Goal: Task Accomplishment & Management: Use online tool/utility

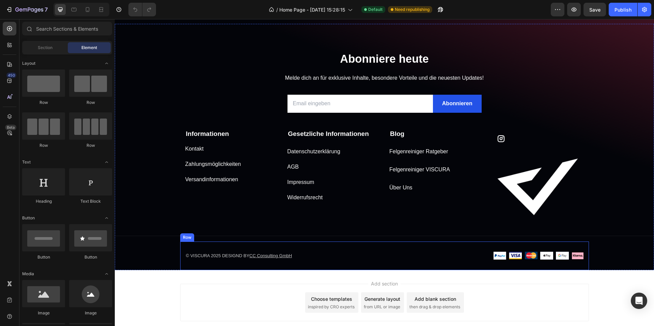
scroll to position [2709, 0]
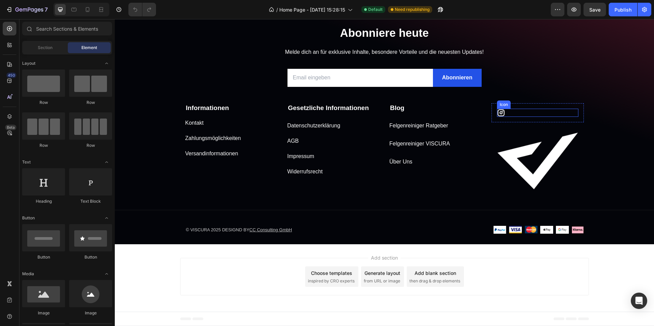
click at [514, 111] on div "Icon" at bounding box center [537, 113] width 81 height 8
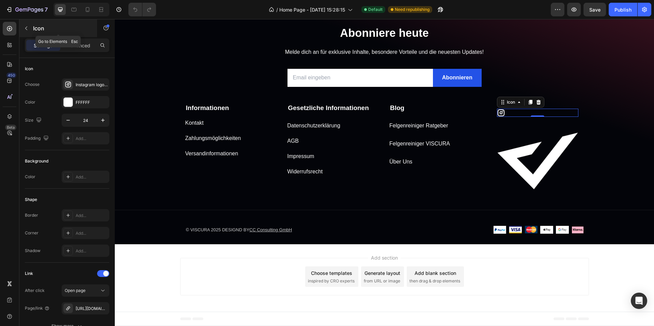
click at [29, 28] on button "button" at bounding box center [26, 28] width 11 height 11
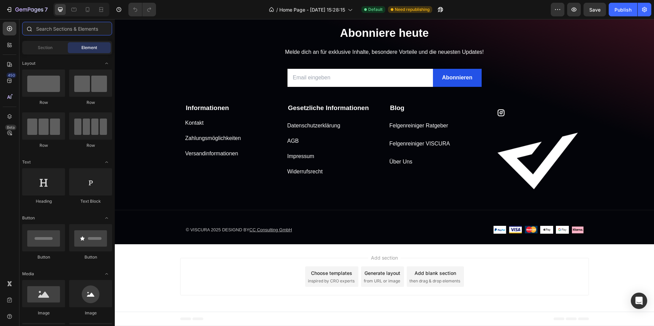
click at [55, 31] on input "text" at bounding box center [67, 29] width 90 height 14
type input "c"
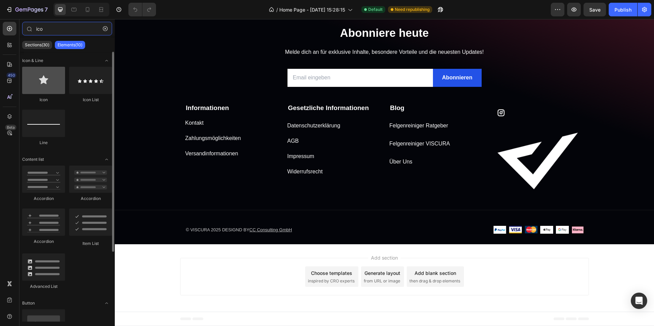
type input "ico"
drag, startPoint x: 45, startPoint y: 76, endPoint x: 31, endPoint y: 66, distance: 16.6
click at [29, 66] on div "Icon & Line Icon Icon List Line Content list Accordion Accordion Accordion Item…" at bounding box center [66, 234] width 95 height 364
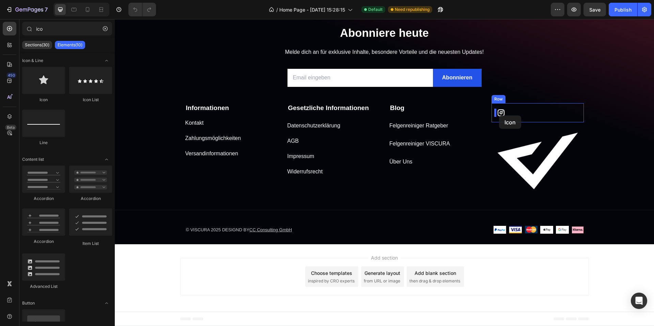
drag, startPoint x: 159, startPoint y: 104, endPoint x: 499, endPoint y: 116, distance: 340.3
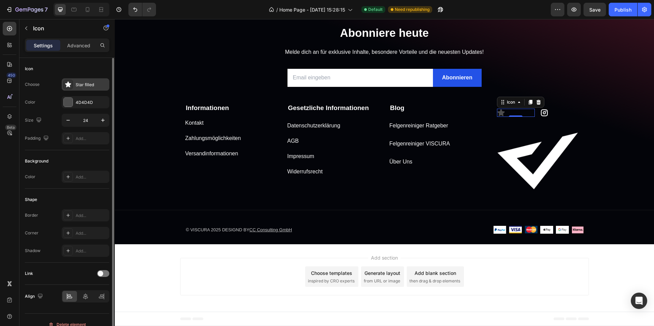
click at [89, 79] on div "Star filled" at bounding box center [86, 84] width 48 height 12
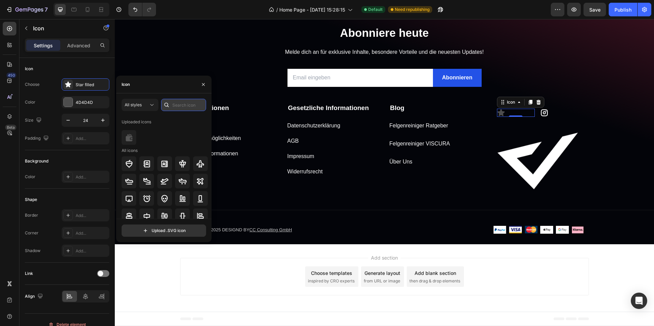
click at [174, 107] on input "text" at bounding box center [183, 105] width 45 height 12
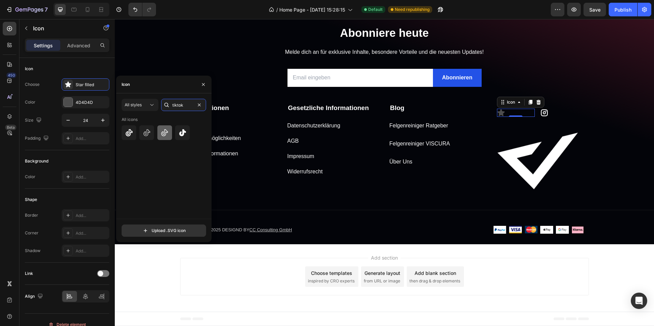
type input "tiktok"
click at [166, 131] on icon at bounding box center [165, 133] width 8 height 8
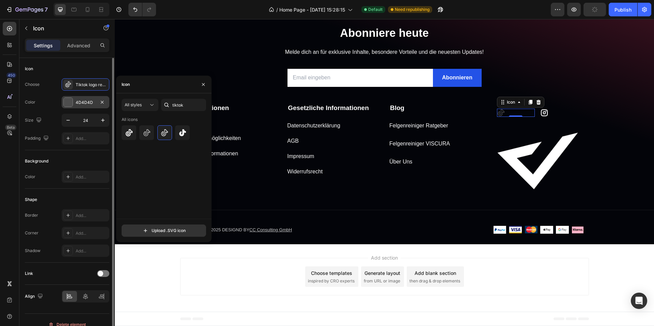
click at [65, 103] on div at bounding box center [68, 102] width 9 height 9
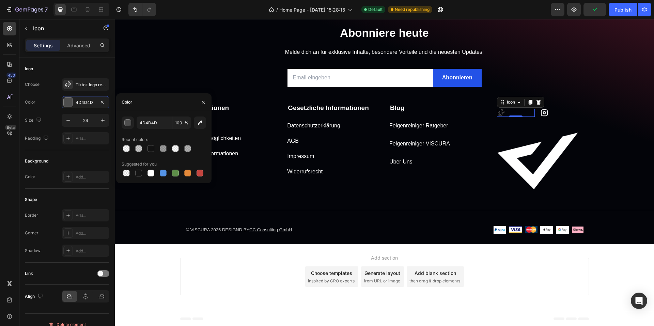
click at [145, 171] on div at bounding box center [164, 173] width 85 height 10
click at [149, 171] on div at bounding box center [151, 173] width 7 height 7
type input "FFFFFF"
drag, startPoint x: 528, startPoint y: 113, endPoint x: 521, endPoint y: 114, distance: 6.9
click at [528, 113] on div "Icon 0" at bounding box center [516, 113] width 38 height 8
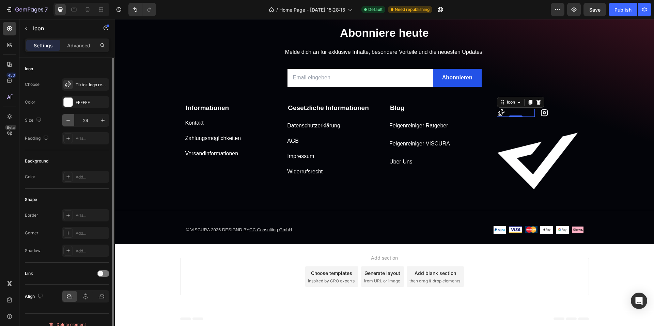
click at [68, 122] on icon "button" at bounding box center [68, 120] width 7 height 7
click at [104, 121] on icon "button" at bounding box center [103, 120] width 7 height 7
type input "24"
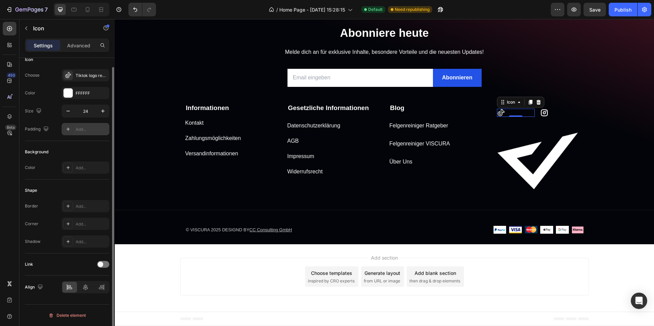
scroll to position [0, 0]
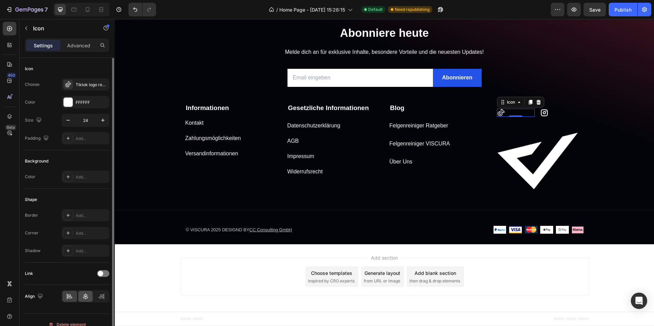
click at [81, 297] on div at bounding box center [85, 296] width 15 height 11
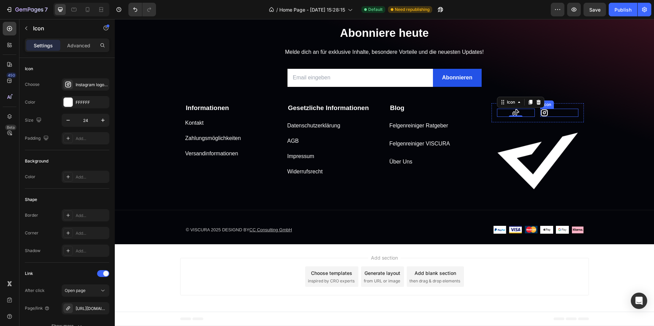
click at [544, 112] on icon at bounding box center [545, 113] width 8 height 8
click at [81, 43] on p "Advanced" at bounding box center [78, 45] width 23 height 7
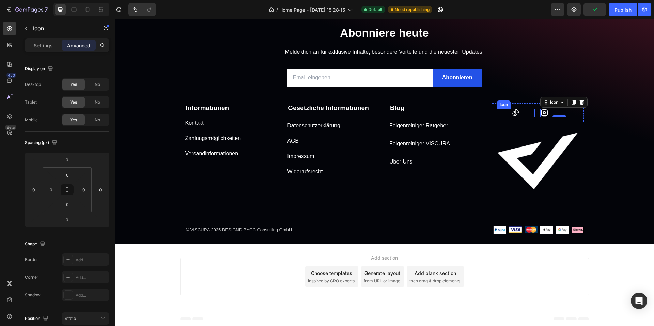
click at [514, 112] on icon at bounding box center [516, 113] width 8 height 8
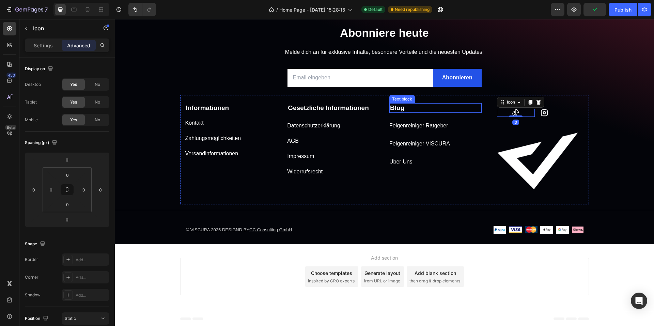
click at [602, 119] on div "Abonniere heute Heading Melde dich an für exklusive Inhalte, besondere Vorteile…" at bounding box center [385, 134] width 540 height 219
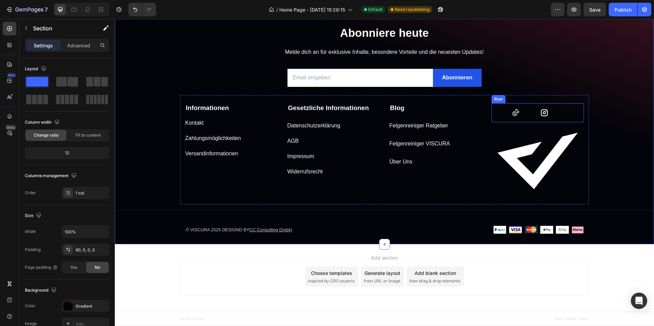
click at [533, 114] on div "Icon Icon Row" at bounding box center [538, 112] width 92 height 19
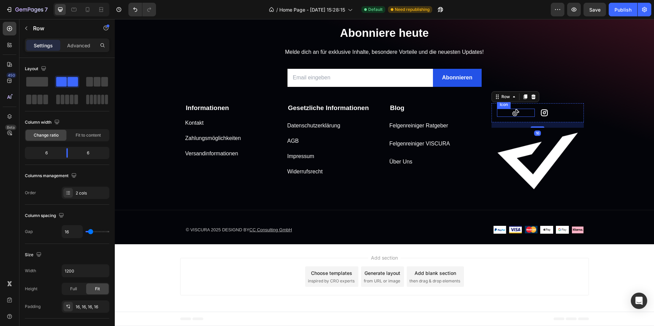
click at [529, 114] on div "Icon" at bounding box center [516, 113] width 38 height 8
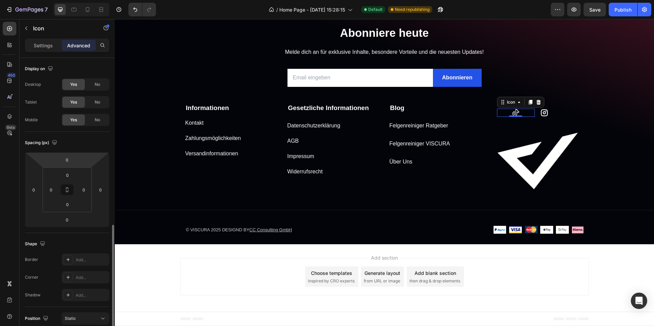
scroll to position [167, 0]
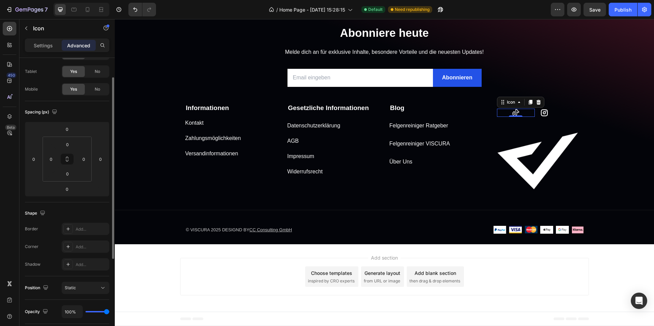
click at [51, 48] on p "Settings" at bounding box center [43, 45] width 19 height 7
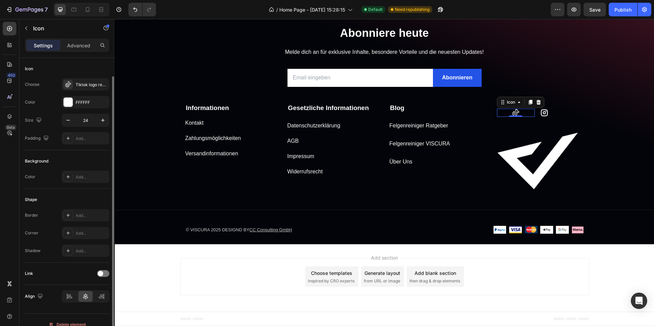
scroll to position [9, 0]
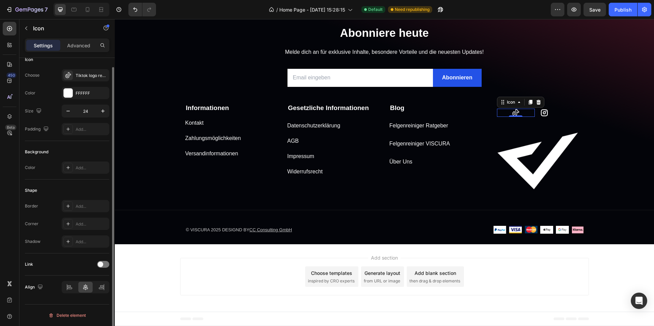
click at [97, 261] on div "Link" at bounding box center [67, 264] width 85 height 11
click at [98, 262] on div at bounding box center [103, 264] width 12 height 7
click at [81, 299] on div "Add..." at bounding box center [92, 300] width 32 height 6
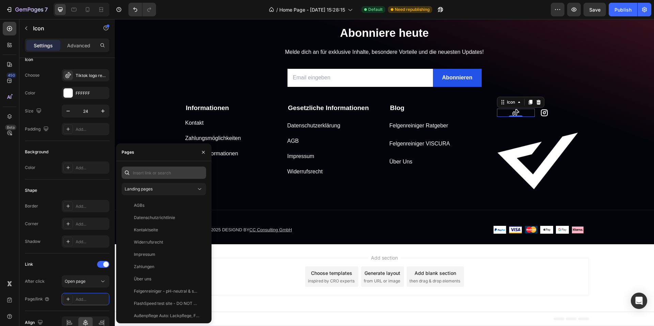
click at [163, 167] on div "Landing pages AGBs View Datenschutzrichtlinie View Kontaktseite View Widerrufsr…" at bounding box center [163, 242] width 95 height 162
click at [162, 171] on input "text" at bounding box center [164, 173] width 85 height 12
paste input "https://www.tiktok.com/@viscura.germany"
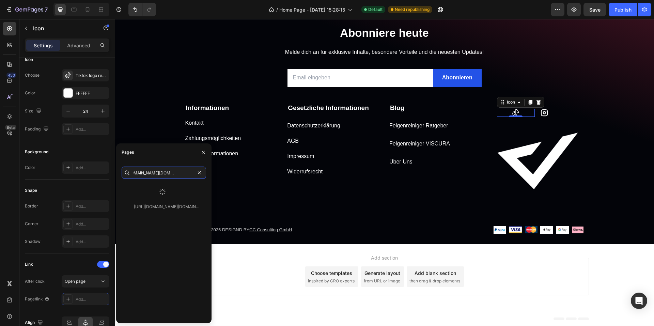
type input "https://www.tiktok.com/@viscura.germany"
click at [158, 189] on div at bounding box center [163, 192] width 82 height 18
click at [158, 195] on div "https://www.tiktok.com/@viscura.germany View" at bounding box center [164, 250] width 85 height 135
click at [160, 192] on div "https://www.tiktok.com/@viscura.germany" at bounding box center [166, 189] width 65 height 6
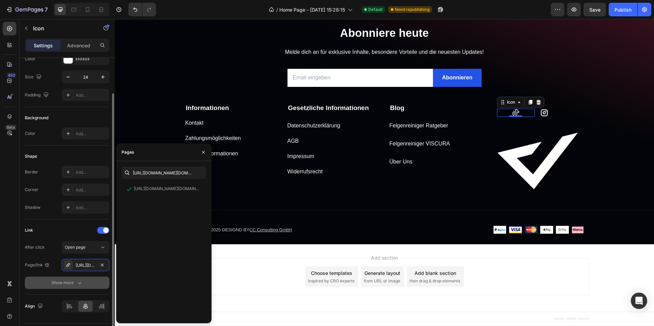
scroll to position [62, 0]
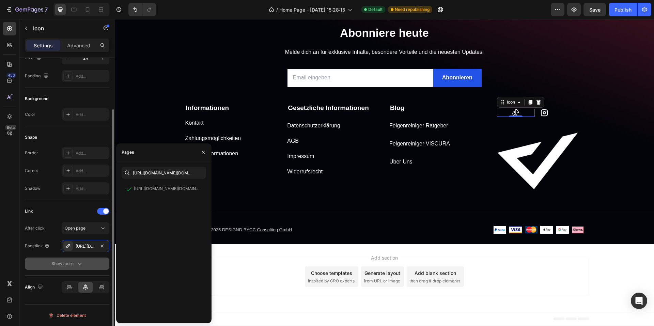
click at [47, 266] on button "Show more" at bounding box center [67, 264] width 85 height 12
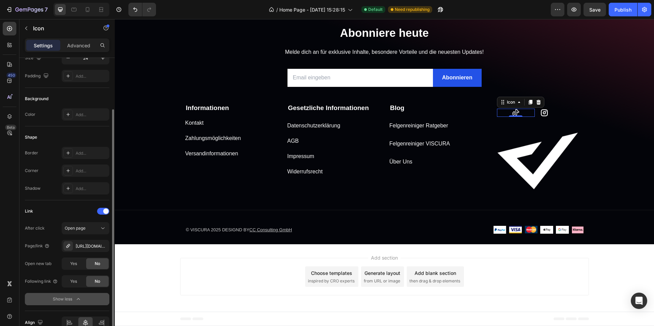
click at [72, 302] on div "Show less" at bounding box center [67, 299] width 29 height 7
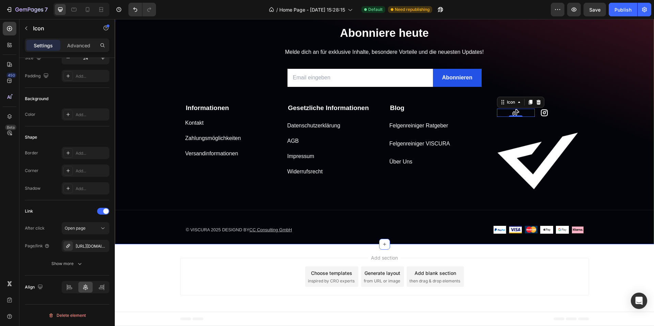
click at [609, 271] on div "Add section Choose templates inspired by CRO experts Generate layout from URL o…" at bounding box center [385, 277] width 540 height 67
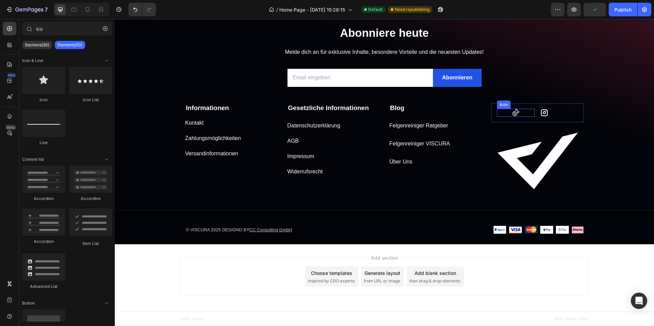
click at [516, 110] on icon at bounding box center [516, 113] width 8 height 8
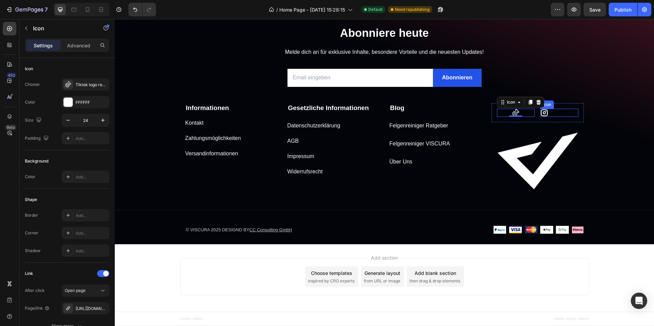
click at [545, 113] on icon at bounding box center [544, 112] width 7 height 7
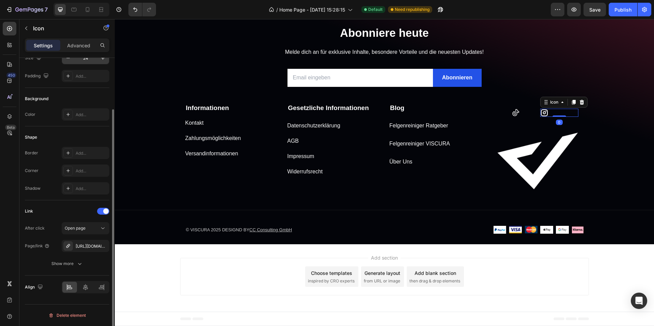
scroll to position [0, 0]
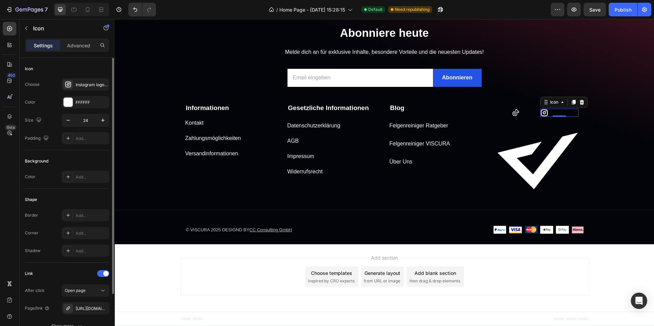
click at [86, 189] on div "Icon Choose Instagram logo bold Color FFFFFF Size 24 Padding Add..." at bounding box center [67, 226] width 85 height 74
click at [86, 82] on div "Instagram logo bold" at bounding box center [92, 85] width 32 height 6
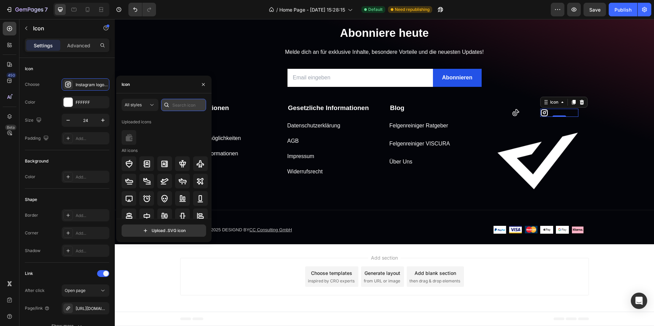
click at [175, 105] on input "text" at bounding box center [183, 105] width 45 height 12
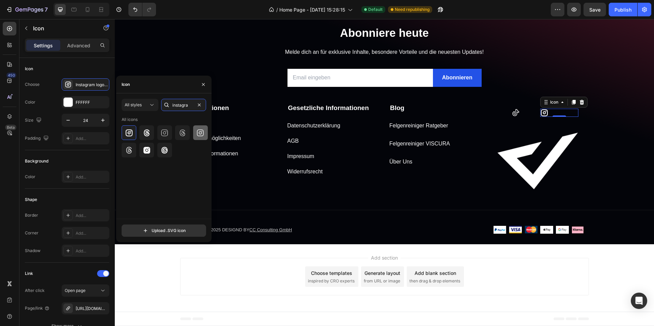
type input "instagra"
click at [201, 135] on icon at bounding box center [200, 133] width 8 height 8
click at [626, 309] on div "Add section Choose templates inspired by CRO experts Generate layout from URL o…" at bounding box center [385, 277] width 540 height 67
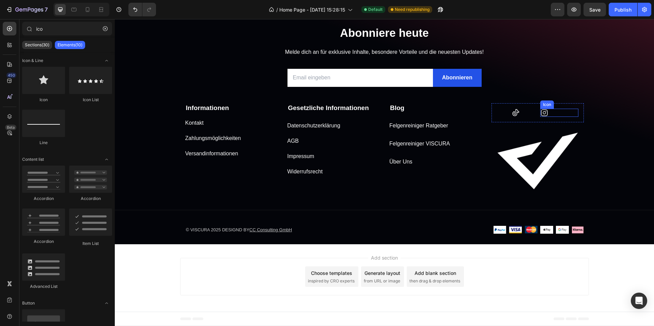
click at [541, 114] on icon at bounding box center [545, 113] width 8 height 8
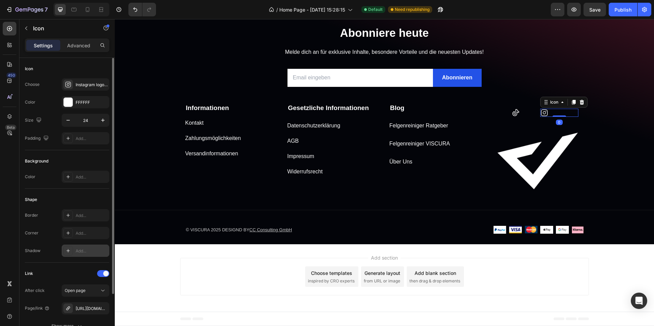
scroll to position [62, 0]
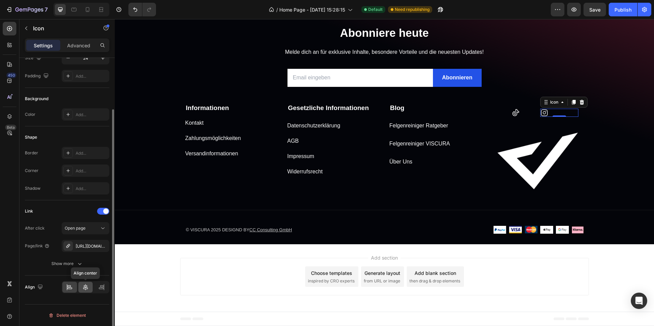
click at [85, 286] on icon at bounding box center [85, 287] width 5 height 6
click at [75, 285] on div at bounding box center [69, 287] width 15 height 11
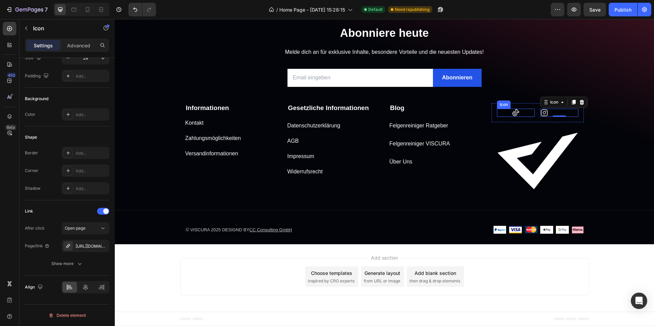
click at [513, 115] on div "Icon" at bounding box center [516, 113] width 38 height 8
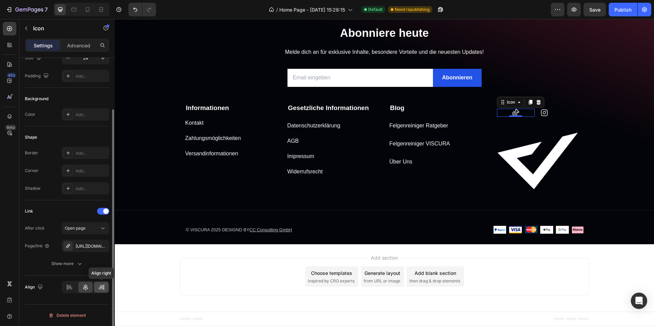
click at [102, 288] on icon at bounding box center [101, 287] width 7 height 7
click at [555, 285] on div "Add section Choose templates inspired by CRO experts Generate layout from URL o…" at bounding box center [384, 276] width 409 height 37
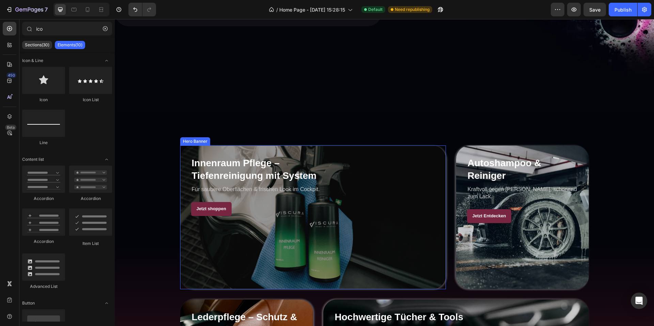
scroll to position [289, 0]
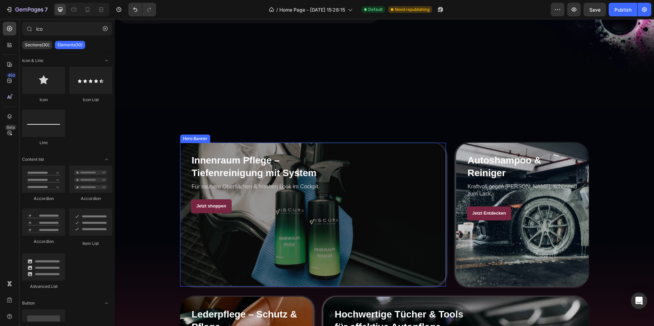
click at [369, 181] on div "Overlay" at bounding box center [313, 215] width 266 height 144
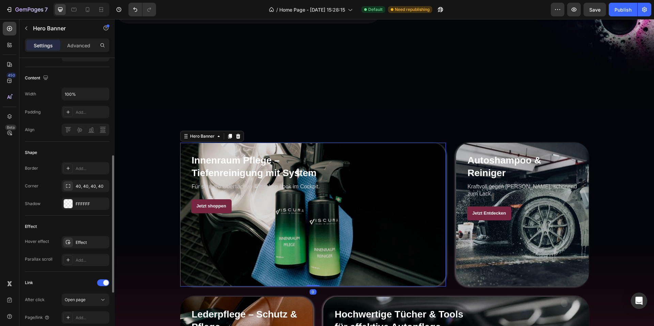
scroll to position [239, 0]
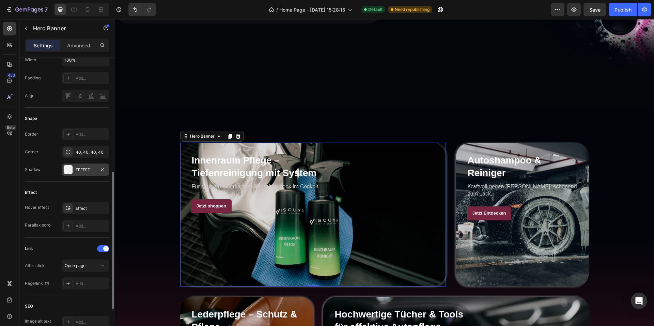
click at [78, 169] on div "FFFFFF" at bounding box center [86, 170] width 20 height 6
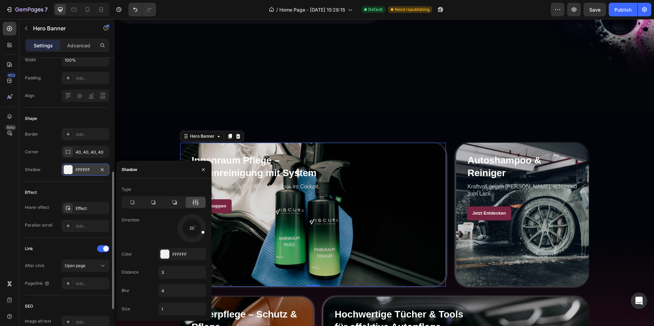
click at [76, 167] on div "FFFFFF" at bounding box center [86, 170] width 20 height 6
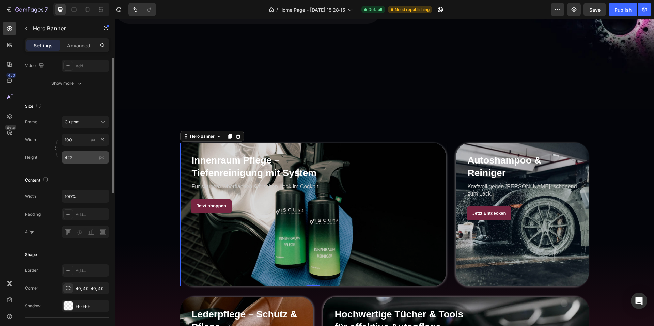
scroll to position [0, 0]
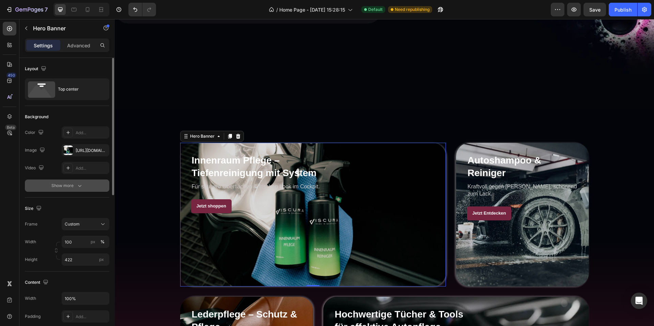
click at [82, 186] on icon "button" at bounding box center [79, 185] width 7 height 7
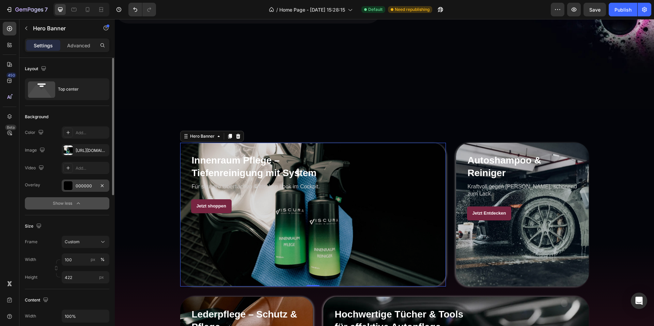
click at [85, 187] on div "000000" at bounding box center [86, 186] width 20 height 6
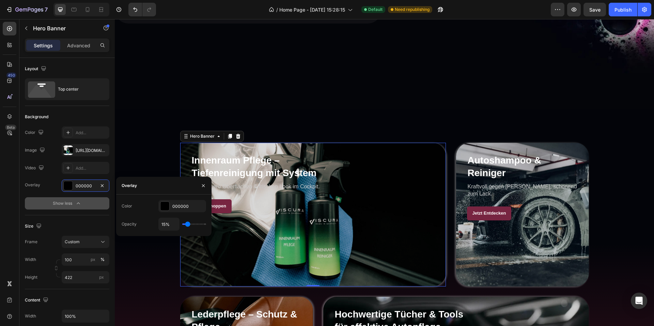
type input "17%"
type input "17"
type input "19%"
type input "19"
type input "20%"
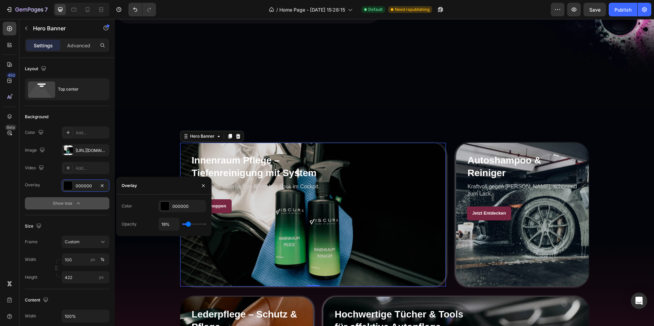
type input "20"
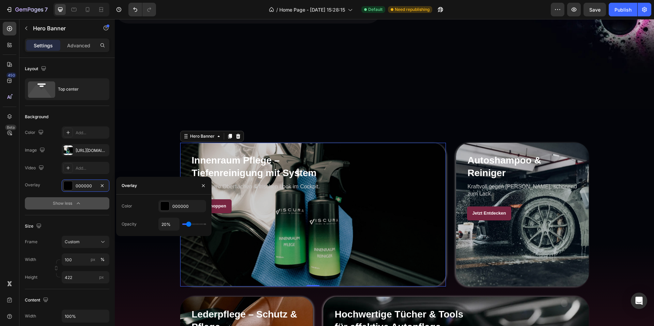
type input "22%"
type input "22"
type input "24%"
type input "24"
type input "26%"
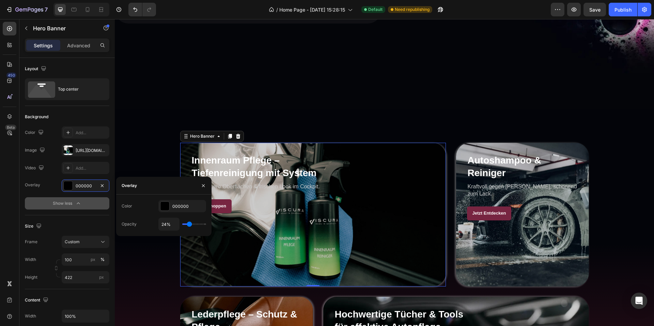
type input "26"
type input "30%"
type input "30"
type input "31%"
type input "31"
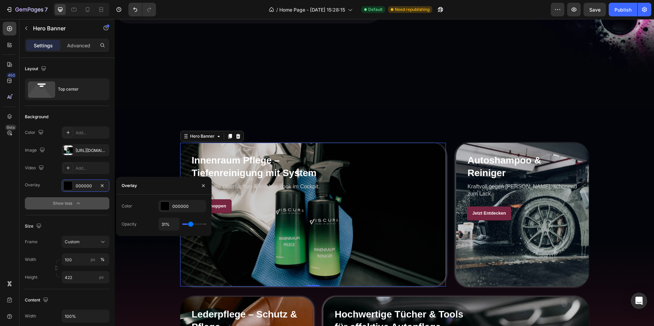
type input "33%"
type input "33"
type input "37%"
type input "37"
type input "41%"
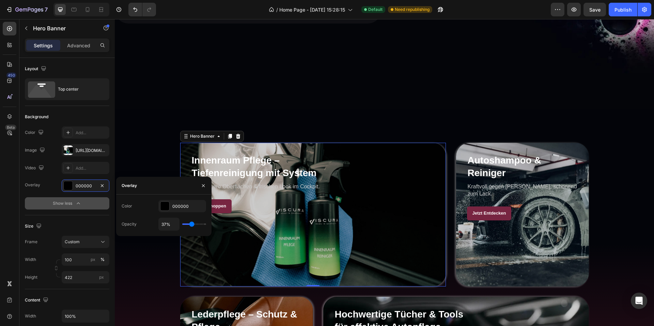
type input "41"
type input "43%"
type input "43"
type input "44%"
type input "44"
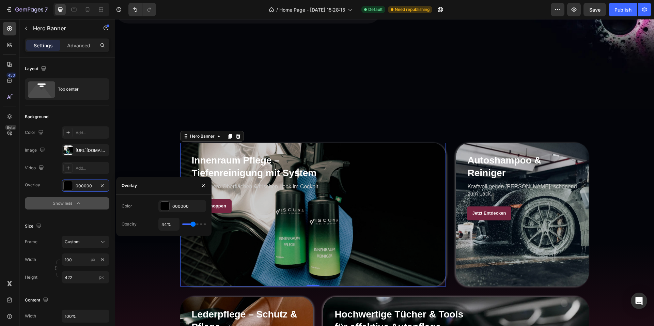
type input "46%"
type input "46"
type input "48%"
type input "48"
type input "50%"
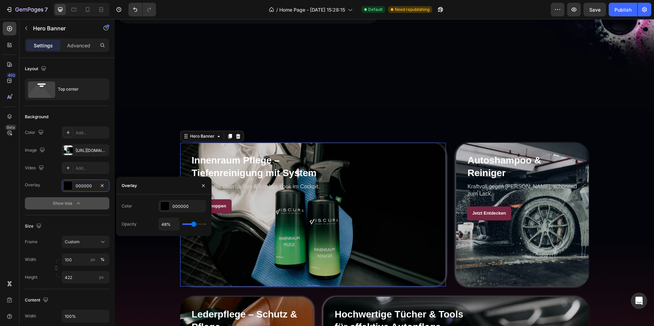
type input "50"
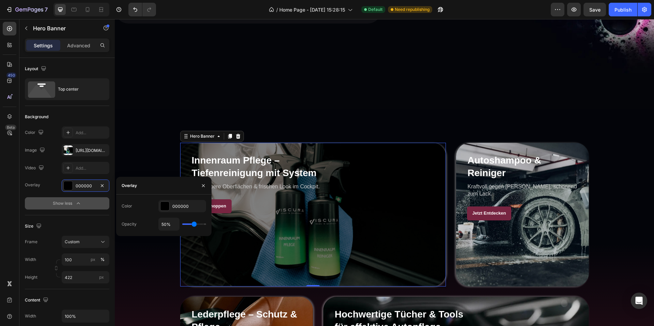
type input "52%"
type input "52"
type input "54%"
type input "54"
type input "56%"
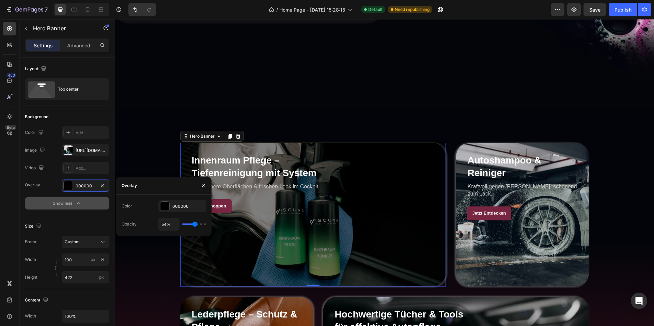
type input "56"
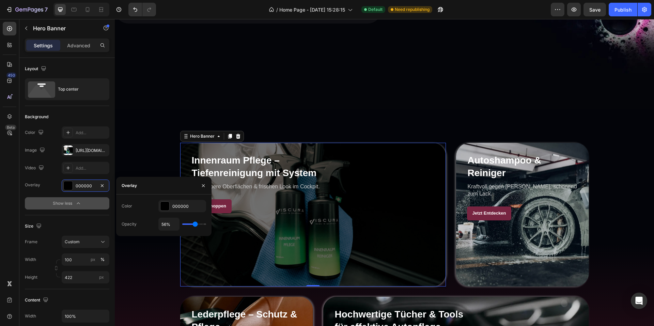
type input "54%"
type input "54"
type input "52%"
type input "52"
type input "50%"
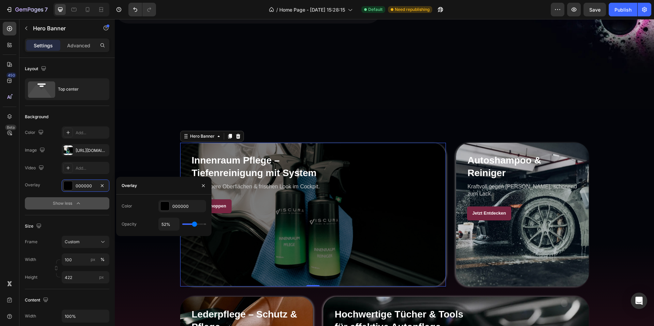
type input "50"
type input "48%"
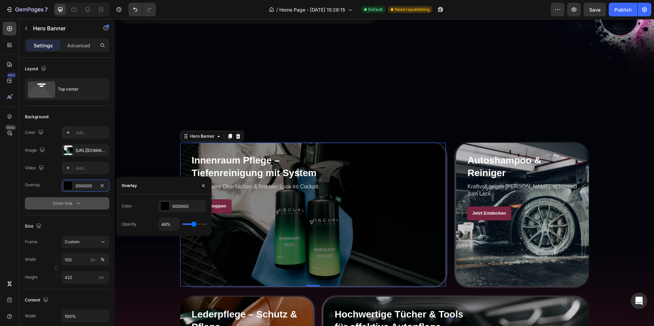
drag, startPoint x: 187, startPoint y: 224, endPoint x: 194, endPoint y: 225, distance: 6.6
type input "48"
click at [194, 225] on input "range" at bounding box center [194, 224] width 24 height 1
click at [526, 217] on div "Overlay" at bounding box center [522, 215] width 133 height 144
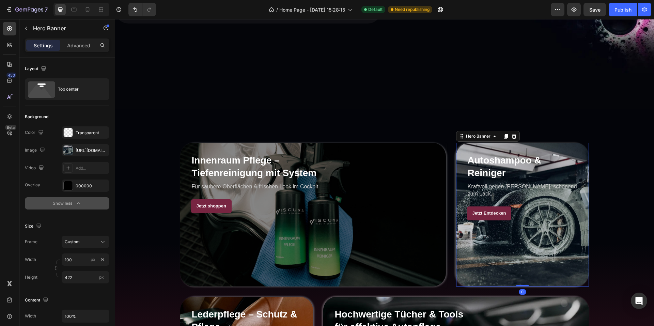
click at [77, 199] on button "Show less" at bounding box center [67, 203] width 85 height 12
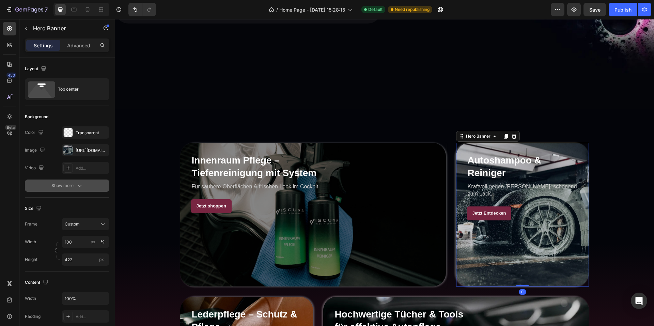
click at [77, 199] on div "Size Frame Custom Width 100 px % Height 422 px" at bounding box center [67, 235] width 85 height 74
click at [76, 187] on div "Show more" at bounding box center [67, 185] width 32 height 7
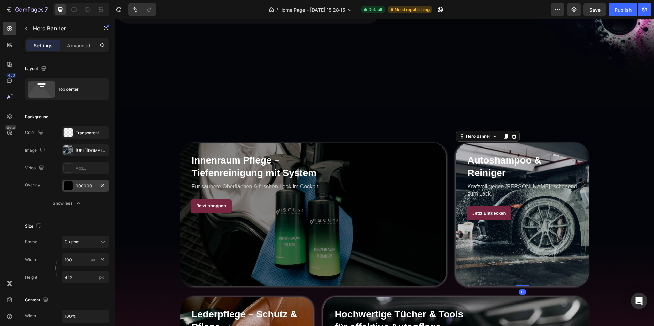
click at [82, 191] on div "000000" at bounding box center [86, 186] width 48 height 12
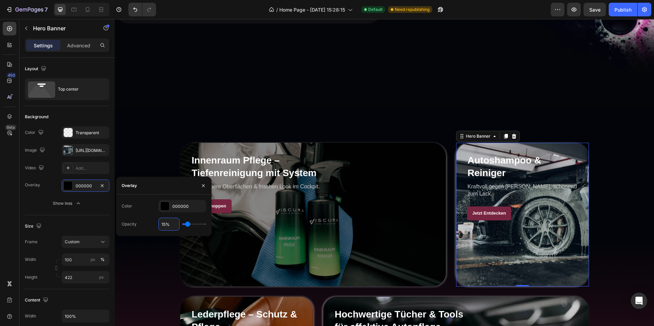
click at [172, 222] on input "15%" at bounding box center [169, 224] width 20 height 12
type input "5%"
type input "5"
type input "50%"
type input "50"
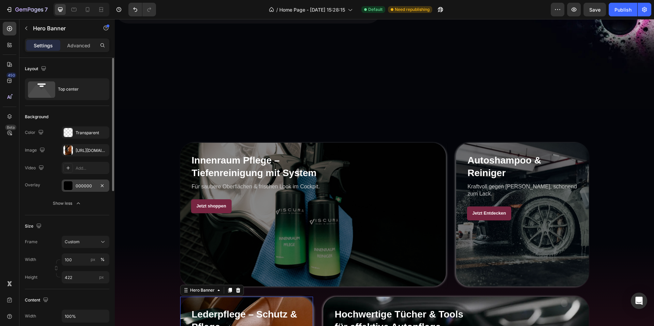
click at [81, 187] on div "000000" at bounding box center [86, 186] width 20 height 6
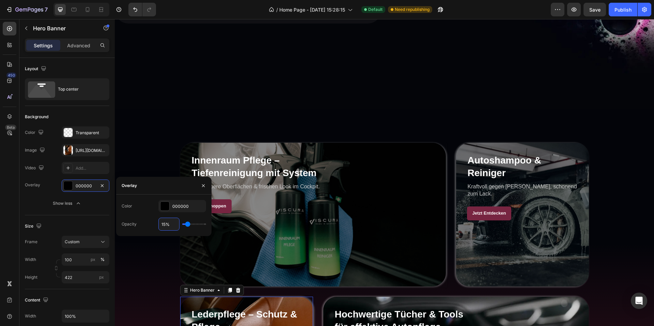
click at [172, 225] on input "15%" at bounding box center [169, 224] width 20 height 12
type input "5%"
type input "5"
type input "50%"
type input "50"
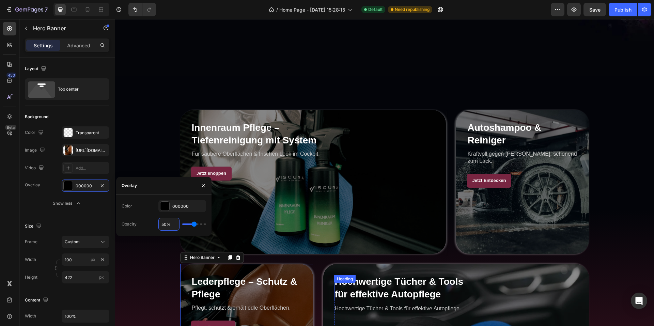
scroll to position [357, 0]
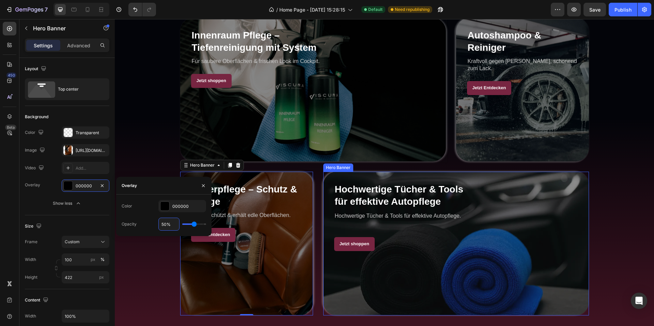
click at [463, 294] on div "Overlay" at bounding box center [456, 244] width 266 height 144
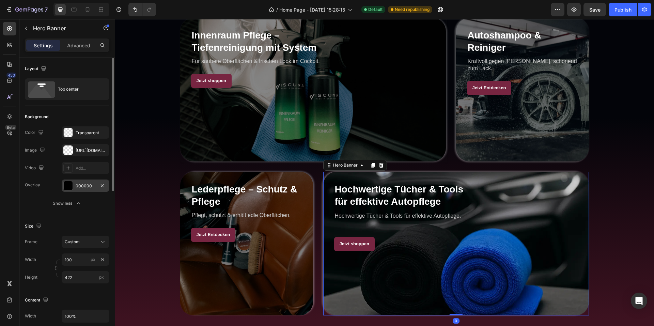
click at [75, 187] on div "000000" at bounding box center [86, 186] width 48 height 12
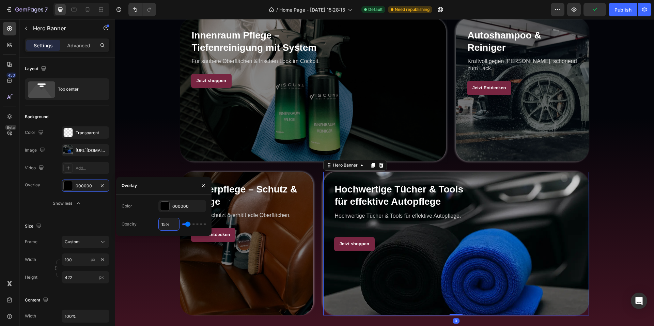
click at [164, 227] on input "15%" at bounding box center [169, 224] width 20 height 12
type input "5%"
type input "5"
type input "50%"
type input "50"
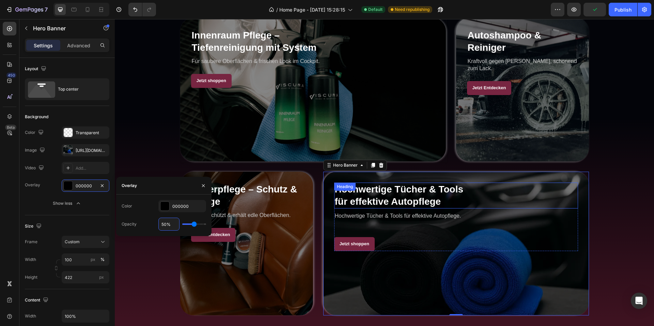
click at [597, 200] on div "Innenraum Pflege – Tiefenreinigung mit System Heading Für saubere Oberflächen &…" at bounding box center [384, 167] width 529 height 298
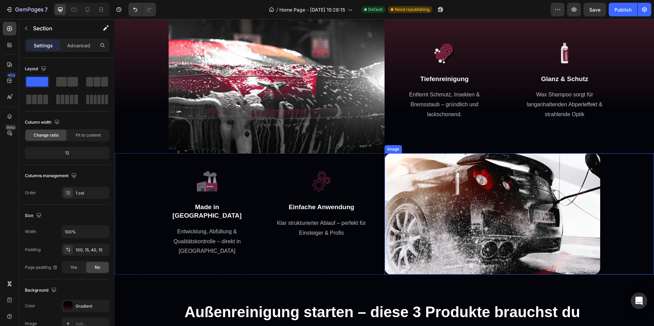
scroll to position [1277, 0]
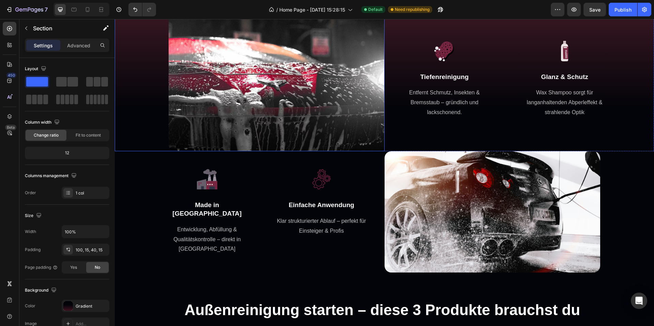
click at [354, 128] on img at bounding box center [277, 79] width 216 height 144
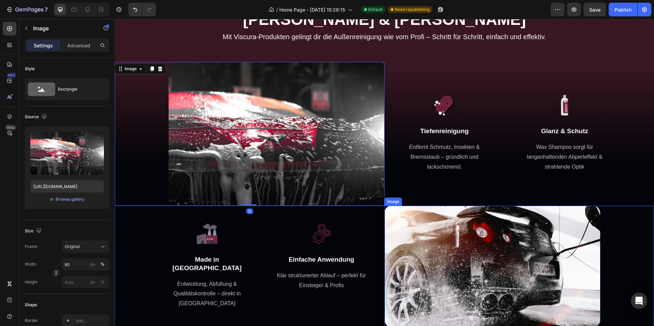
scroll to position [1371, 0]
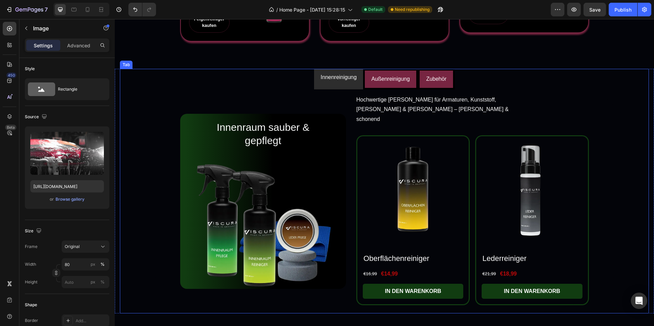
click at [618, 229] on div "Innenraum sauber & gepflegt Heading Image Row Hochwertige Reiniger für Armature…" at bounding box center [384, 201] width 518 height 213
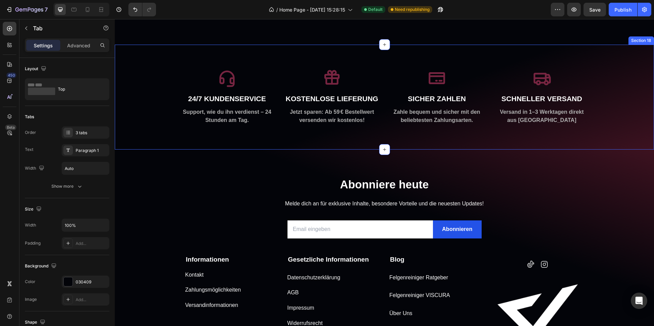
scroll to position [3390, 0]
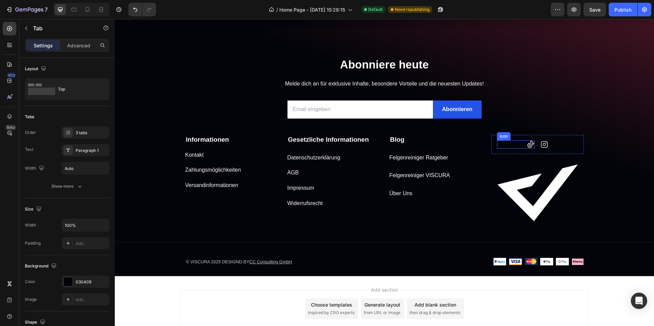
click at [529, 145] on icon at bounding box center [531, 144] width 8 height 8
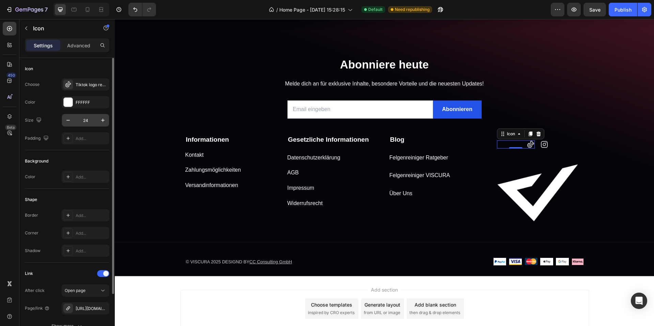
click at [88, 120] on input "24" at bounding box center [85, 120] width 22 height 12
type input "3"
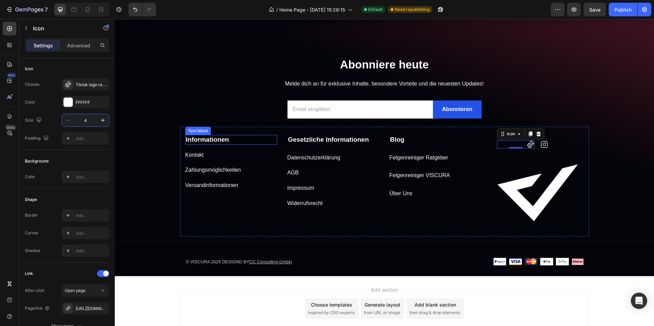
type input "40"
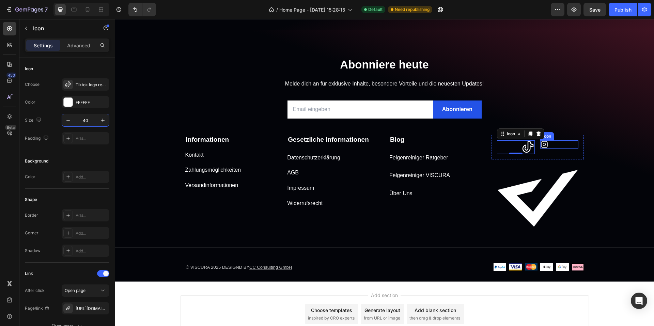
click at [543, 145] on icon at bounding box center [544, 144] width 7 height 7
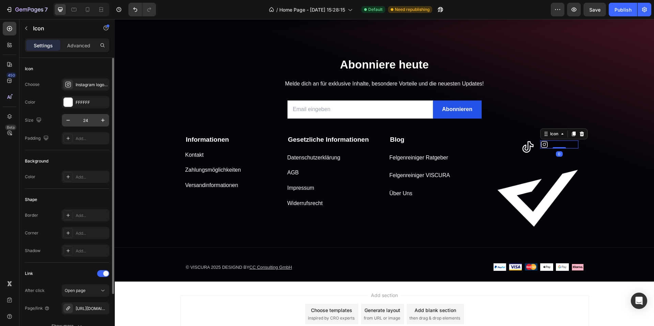
click at [89, 123] on input "24" at bounding box center [85, 120] width 22 height 12
type input "40"
click at [568, 297] on div "Add section Choose templates inspired by CRO experts Generate layout from URL o…" at bounding box center [384, 313] width 409 height 37
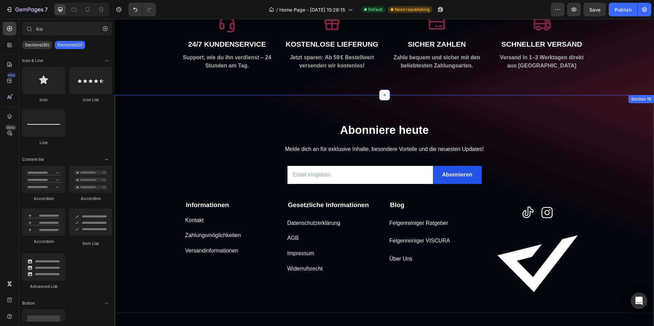
scroll to position [3322, 0]
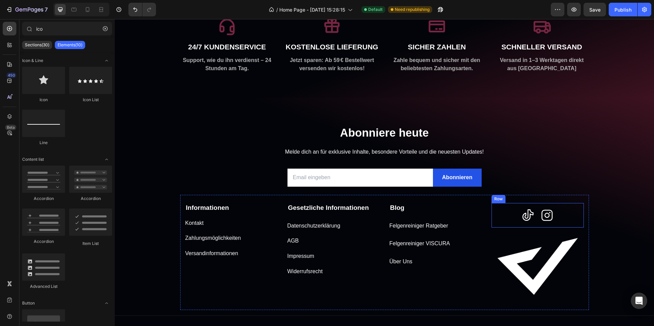
click at [502, 206] on div "Icon Icon Row" at bounding box center [538, 215] width 92 height 25
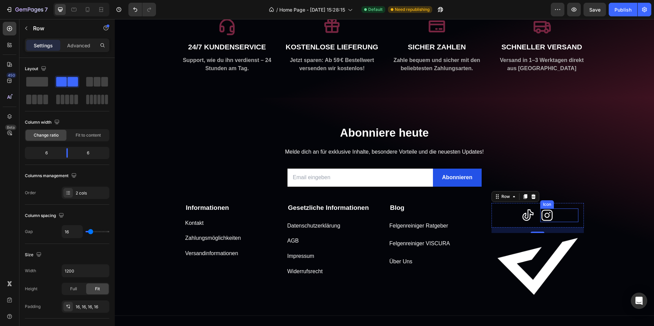
click at [556, 219] on div "Icon" at bounding box center [560, 216] width 38 height 14
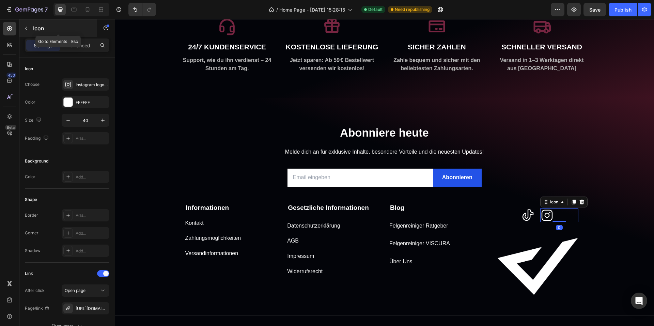
click at [25, 30] on icon "button" at bounding box center [26, 28] width 5 height 5
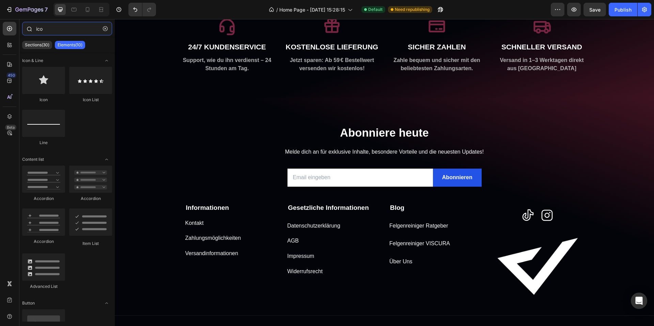
click at [81, 34] on input "ico" at bounding box center [67, 29] width 90 height 14
drag, startPoint x: 161, startPoint y: 102, endPoint x: 499, endPoint y: 217, distance: 358.0
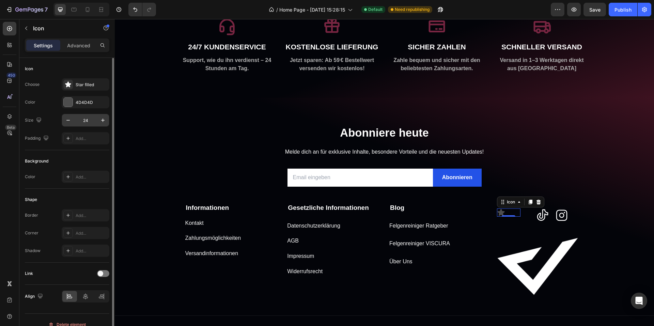
click at [86, 120] on input "24" at bounding box center [85, 120] width 22 height 12
type input "40"
click at [83, 92] on div "Choose Star filled Color 4D4D4D Size 40 Padding Add..." at bounding box center [67, 111] width 85 height 66
click at [84, 89] on div "Star filled" at bounding box center [86, 84] width 48 height 12
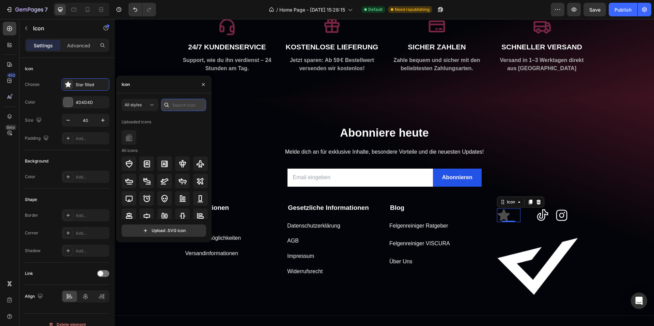
click at [181, 104] on input "text" at bounding box center [183, 105] width 45 height 12
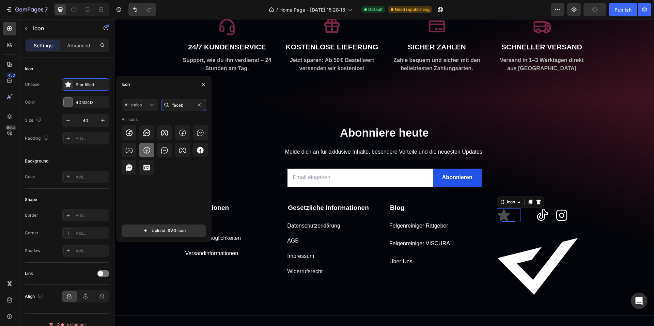
type input "faceb"
click at [150, 153] on icon at bounding box center [147, 150] width 8 height 8
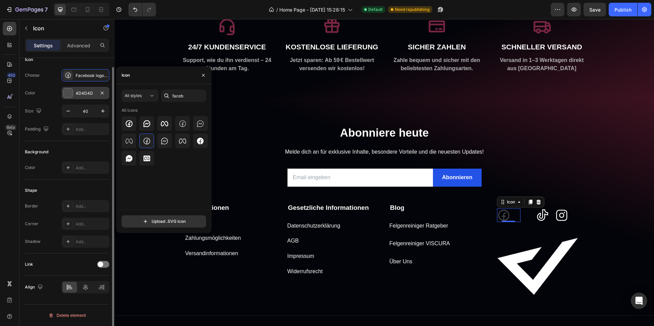
scroll to position [0, 0]
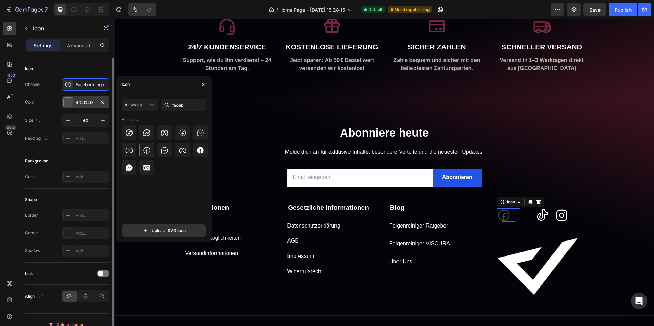
click at [76, 103] on div "4D4D4D" at bounding box center [86, 103] width 20 height 6
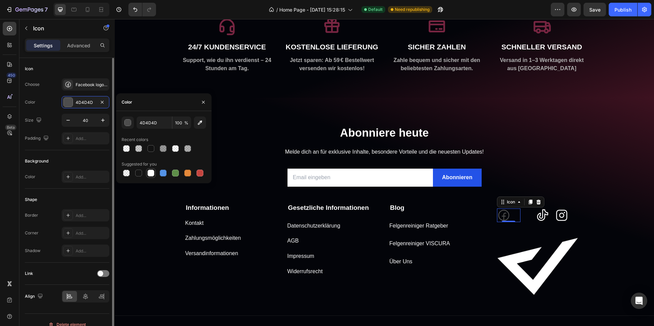
click at [151, 173] on div at bounding box center [151, 173] width 7 height 7
type input "FFFFFF"
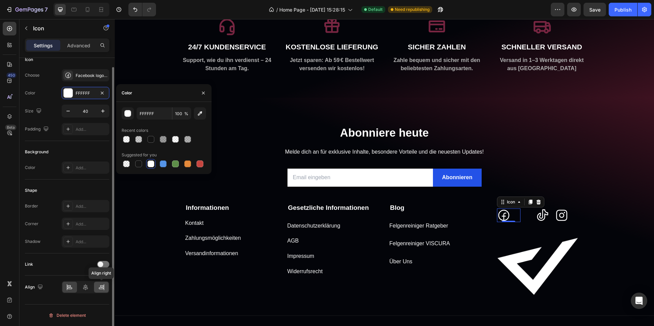
click at [99, 289] on icon at bounding box center [101, 289] width 5 height 2
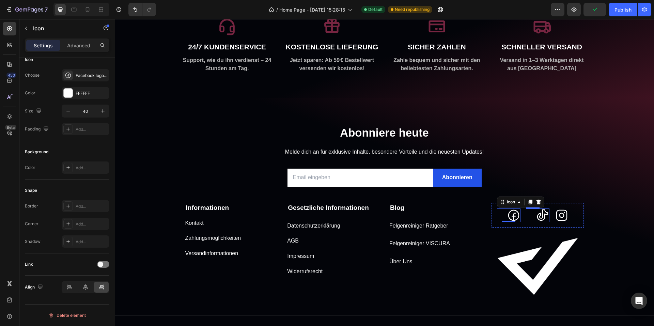
click at [539, 217] on icon at bounding box center [543, 216] width 14 height 14
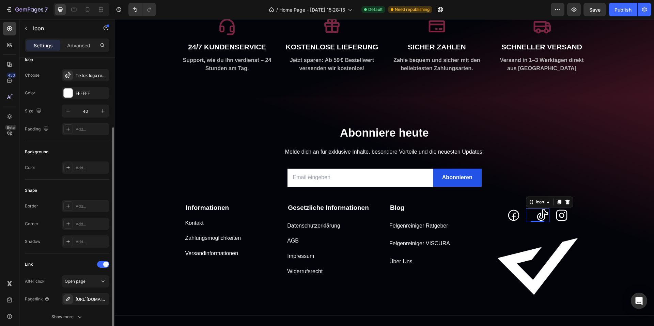
scroll to position [62, 0]
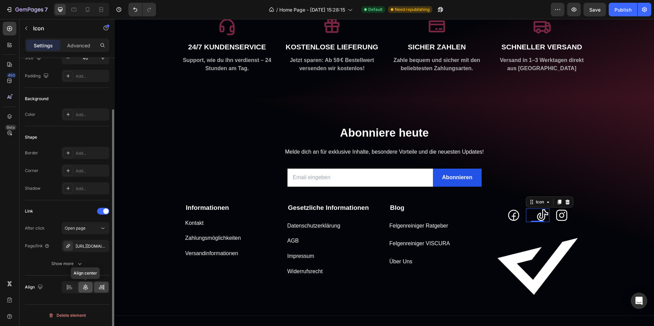
click at [83, 289] on icon at bounding box center [85, 287] width 7 height 7
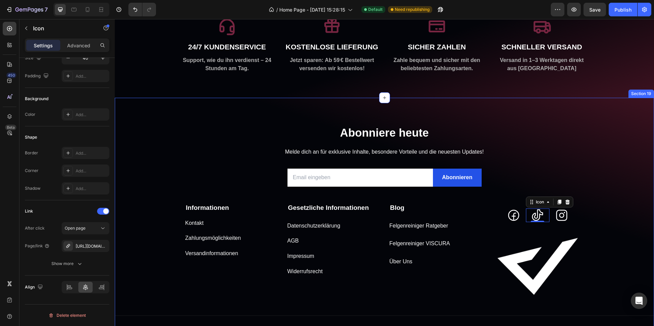
click at [609, 236] on div "Abonniere heute Heading Melde dich an für exklusive Inhalte, besondere Vorteile…" at bounding box center [385, 237] width 540 height 225
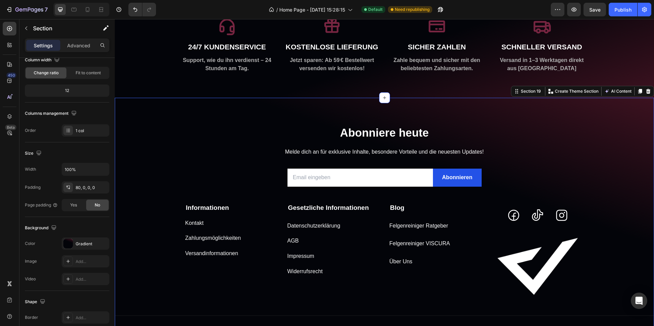
scroll to position [0, 0]
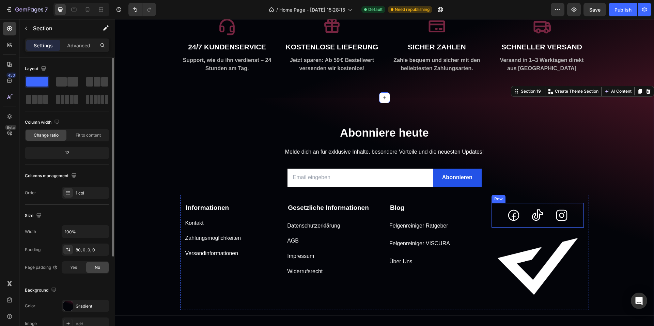
click at [507, 217] on icon at bounding box center [514, 216] width 14 height 14
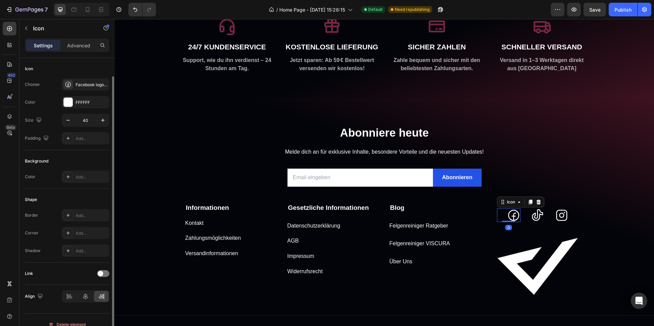
scroll to position [9, 0]
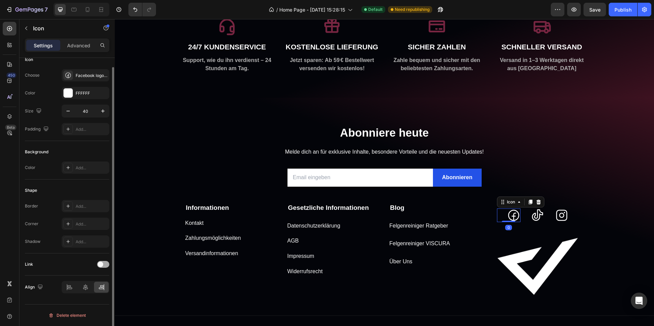
click at [109, 262] on div at bounding box center [103, 264] width 12 height 5
click at [85, 300] on div "Add..." at bounding box center [92, 300] width 32 height 6
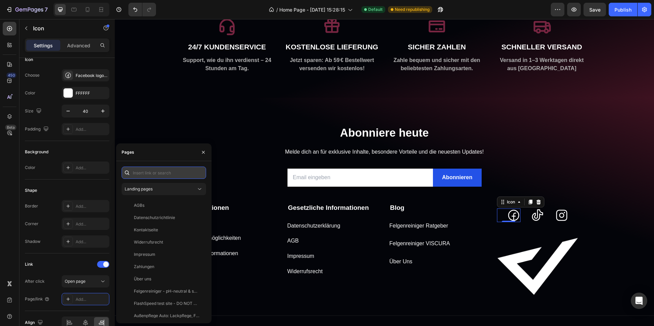
click at [158, 173] on input "text" at bounding box center [164, 173] width 85 height 12
paste input "https://www.facebook.com/profile.php?id=61577178603304#"
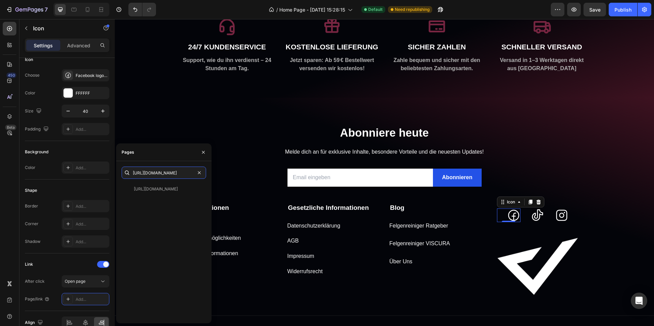
type input "https://www.facebook.com/profile.php?id=61577178603304#"
click at [180, 193] on div "https://www.facebook.com/profile.php?id=61577178603304# View" at bounding box center [163, 189] width 82 height 12
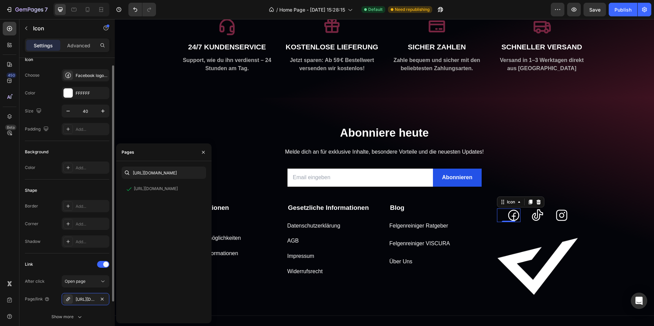
click at [69, 264] on div "Link" at bounding box center [67, 264] width 85 height 11
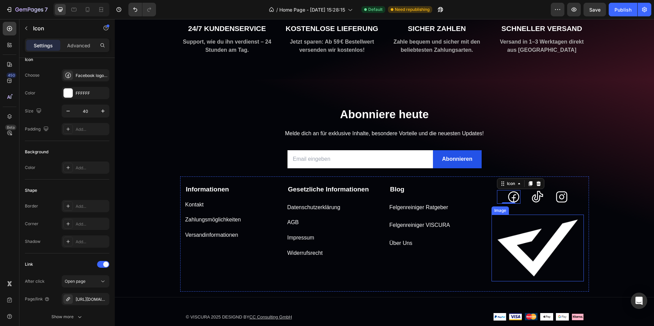
scroll to position [3356, 0]
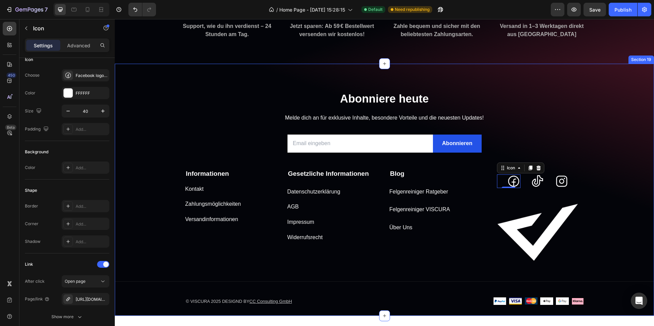
click at [605, 248] on div "Abonniere heute Heading Melde dich an für exklusive Inhalte, besondere Vorteile…" at bounding box center [385, 203] width 540 height 225
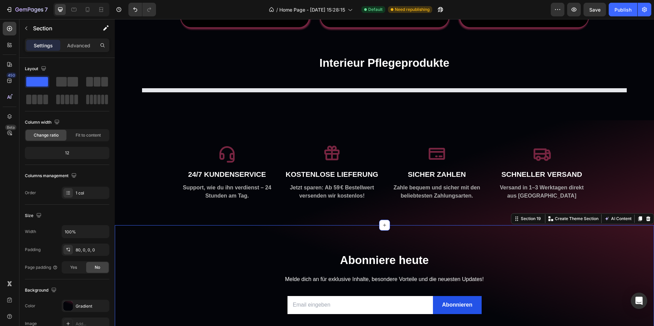
scroll to position [2982, 0]
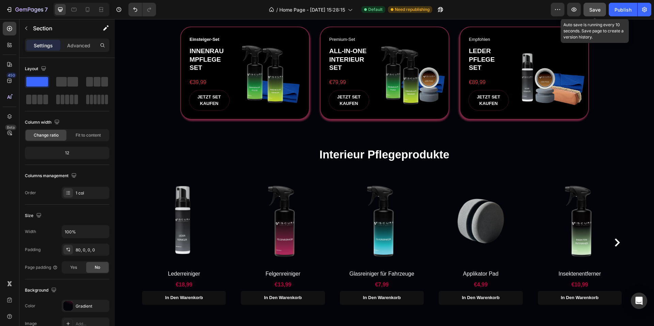
click at [604, 12] on button "Save" at bounding box center [595, 10] width 22 height 14
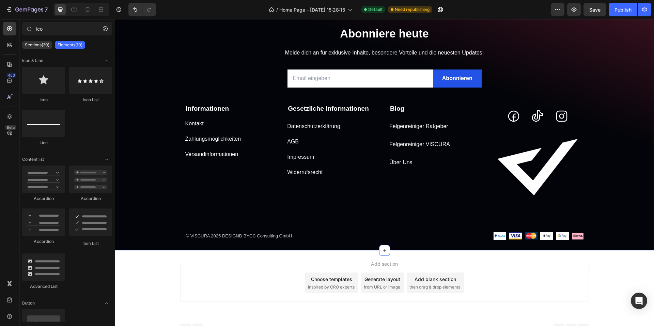
scroll to position [3256, 0]
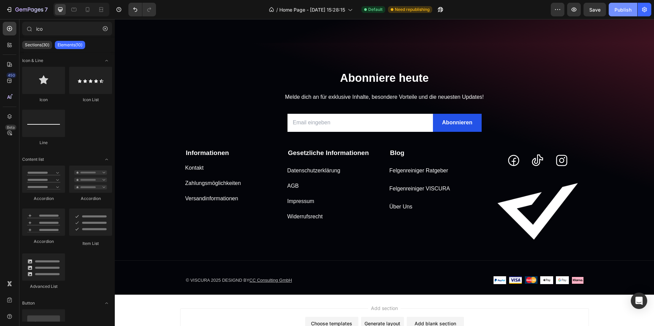
click at [627, 8] on div "Publish" at bounding box center [623, 9] width 17 height 7
click at [12, 10] on icon "button" at bounding box center [9, 9] width 7 height 7
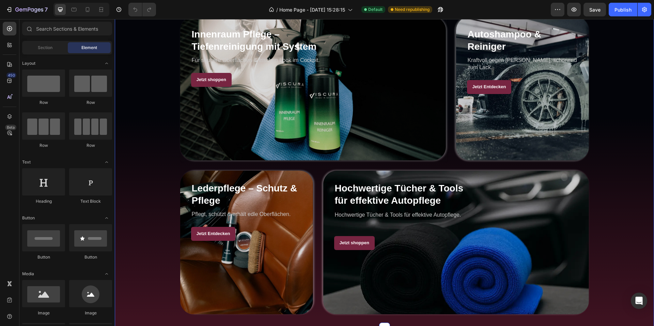
scroll to position [511, 0]
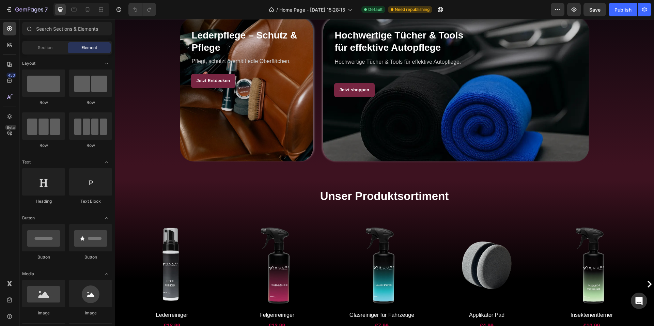
drag, startPoint x: 651, startPoint y: 104, endPoint x: 198, endPoint y: 33, distance: 459.1
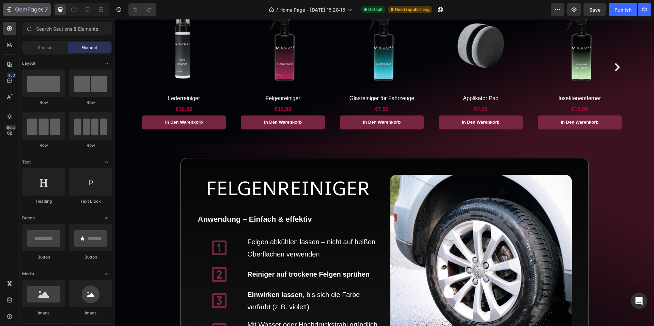
click at [7, 8] on icon "button" at bounding box center [9, 9] width 7 height 7
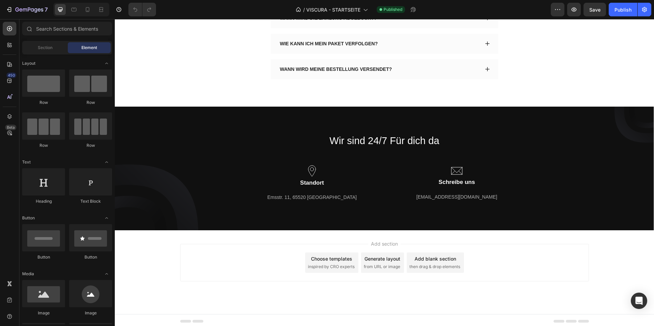
scroll to position [2945, 0]
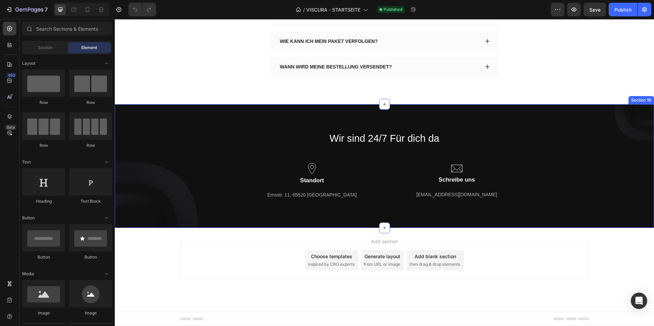
click at [524, 124] on div "Wir sind 24/7 Für dich da Heading Row Image Standort Text block Emsstr. 11, 655…" at bounding box center [385, 166] width 540 height 124
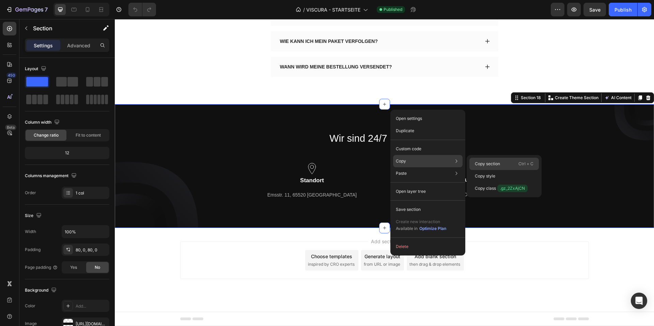
click at [486, 164] on p "Copy section" at bounding box center [487, 164] width 25 height 6
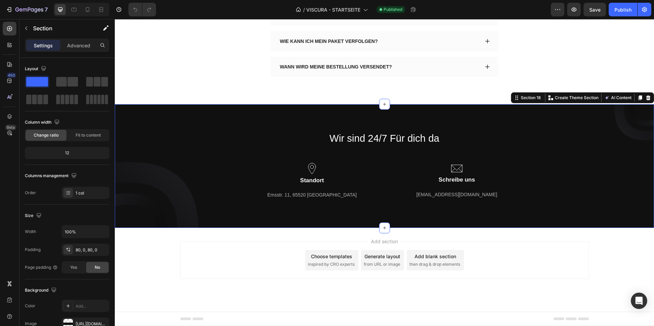
click at [600, 191] on div "Wir sind 24/7 Für dich da Heading Row Image Standort Text block Emsstr. 11, 655…" at bounding box center [385, 166] width 540 height 69
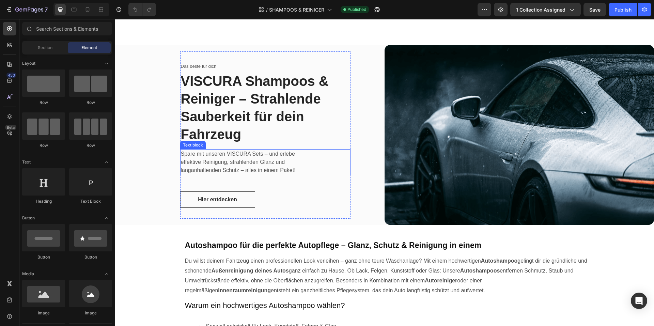
scroll to position [930, 0]
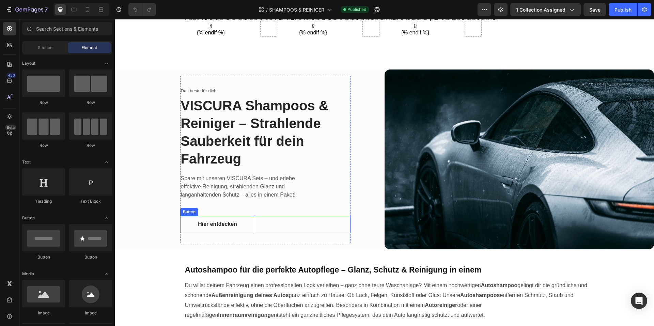
click at [271, 226] on div "Hier entdecken Button" at bounding box center [265, 224] width 170 height 16
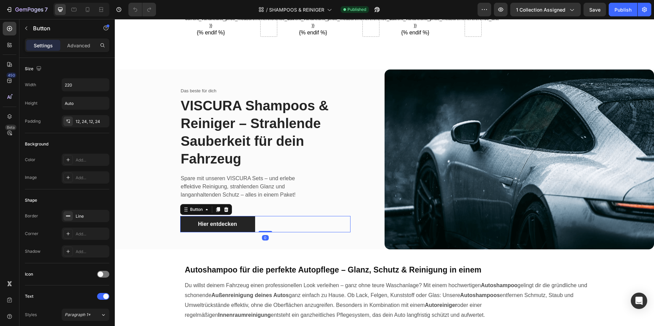
click at [250, 226] on link "Hier entdecken" at bounding box center [217, 224] width 75 height 16
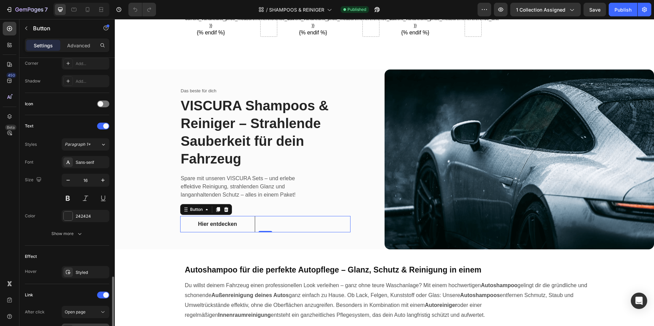
scroll to position [254, 0]
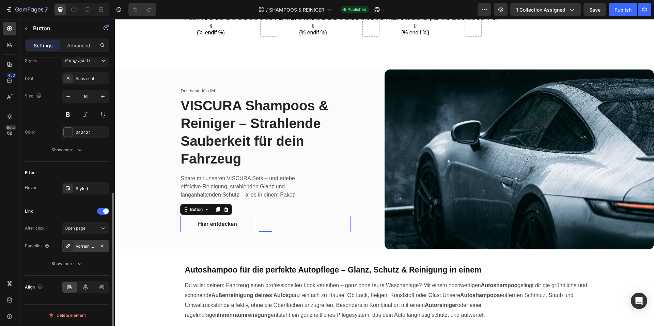
click at [85, 248] on div "Vorreiniger" at bounding box center [86, 246] width 20 height 6
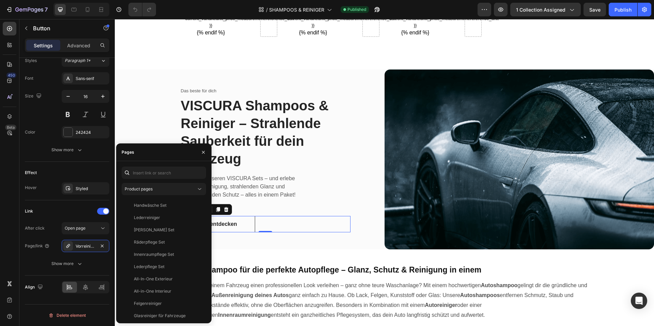
click at [160, 166] on div "Product pages Handwäsche Set View Lederreiniger View Matt-Satin Set View Räderp…" at bounding box center [163, 242] width 95 height 162
click at [157, 173] on input "text" at bounding box center [164, 173] width 85 height 12
paste input "https://www.viscuragermany.de/collections/aussenpflegesets"
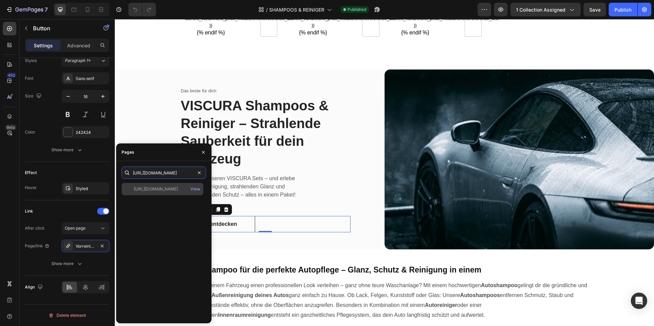
type input "https://www.viscuragermany.de/collections/aussenpflegesets"
click at [160, 188] on div "https://www.viscuragermany.de/collections/aussenpflegesets" at bounding box center [156, 189] width 44 height 6
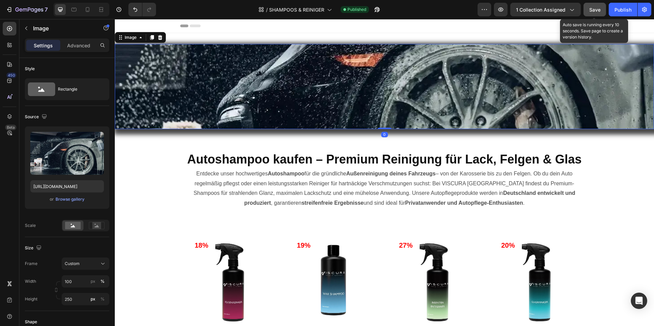
click at [601, 13] on button "Save" at bounding box center [595, 10] width 22 height 14
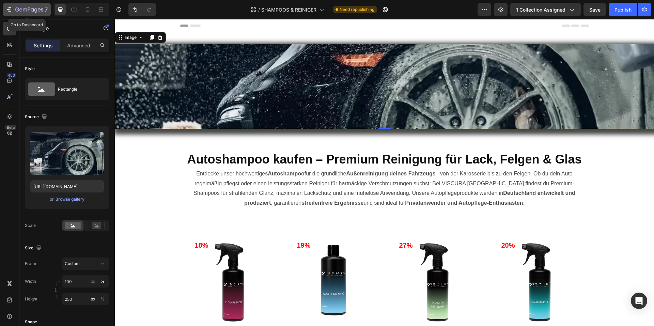
click at [14, 6] on div "7" at bounding box center [27, 9] width 42 height 8
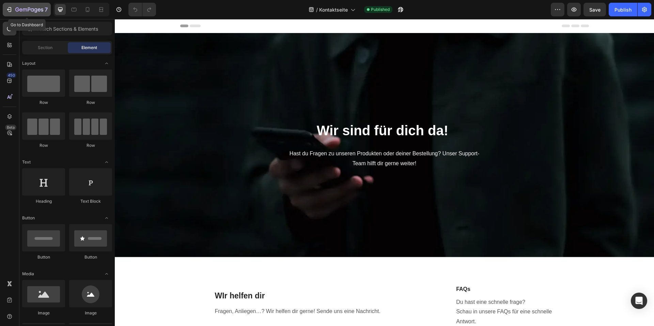
click at [32, 8] on icon "button" at bounding box center [29, 10] width 28 height 6
